Goal: Use online tool/utility

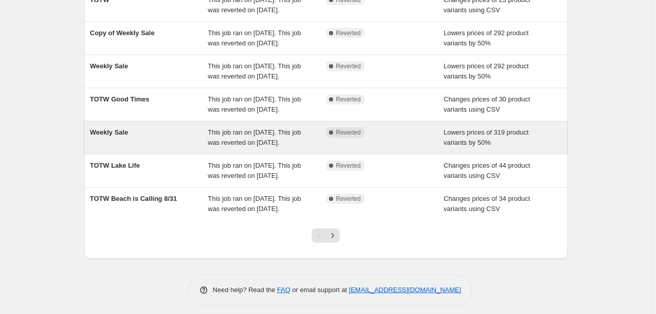
scroll to position [271, 0]
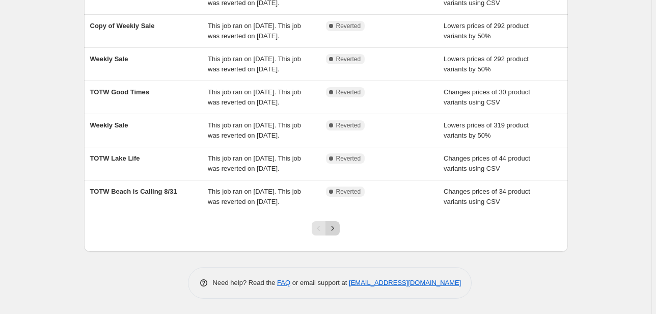
click at [340, 235] on button "Next" at bounding box center [332, 228] width 14 height 14
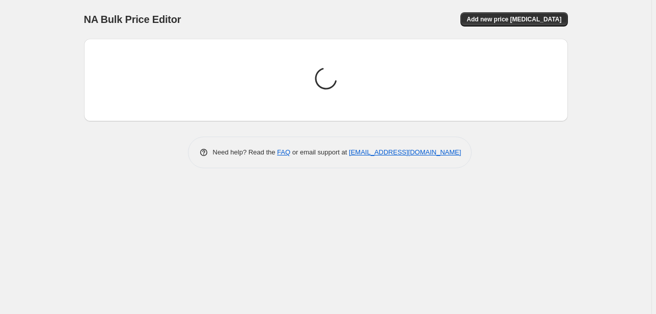
scroll to position [0, 0]
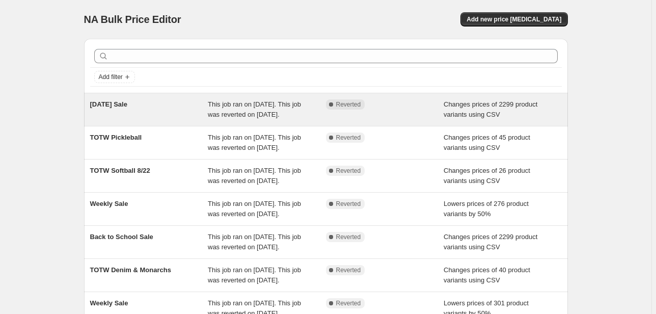
click at [193, 106] on div "[DATE] Sale" at bounding box center [149, 109] width 118 height 20
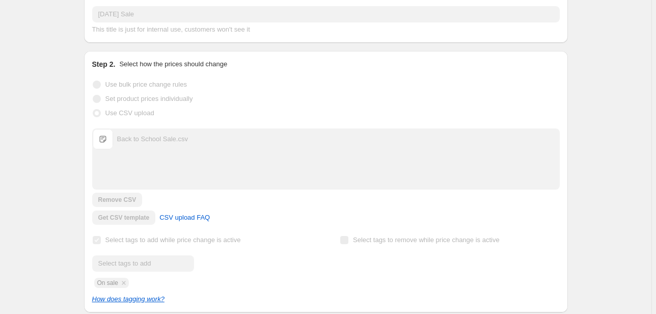
scroll to position [135, 0]
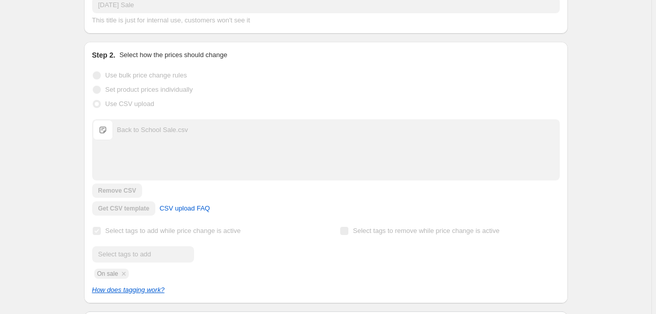
click at [100, 127] on span "Back to School Sale.csv" at bounding box center [103, 130] width 20 height 20
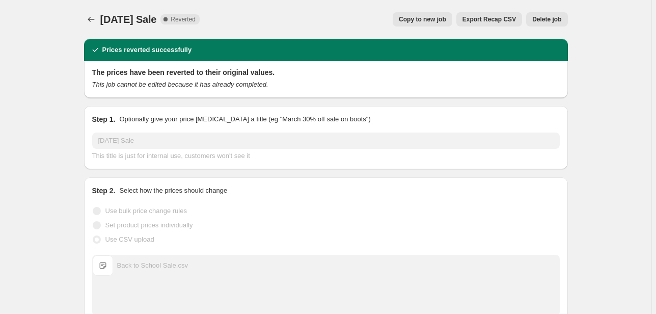
click at [425, 21] on span "Copy to new job" at bounding box center [422, 19] width 47 height 8
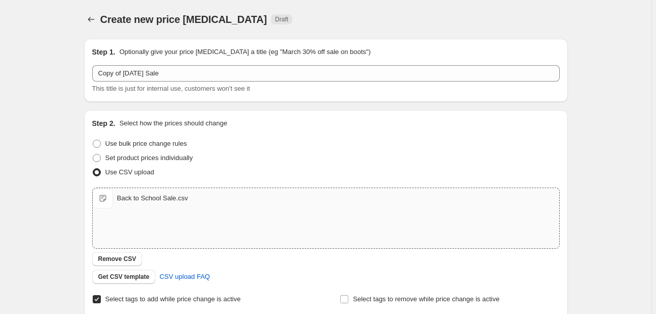
click at [134, 198] on div "Back to School Sale.csv" at bounding box center [152, 198] width 71 height 10
